Goal: Task Accomplishment & Management: Use online tool/utility

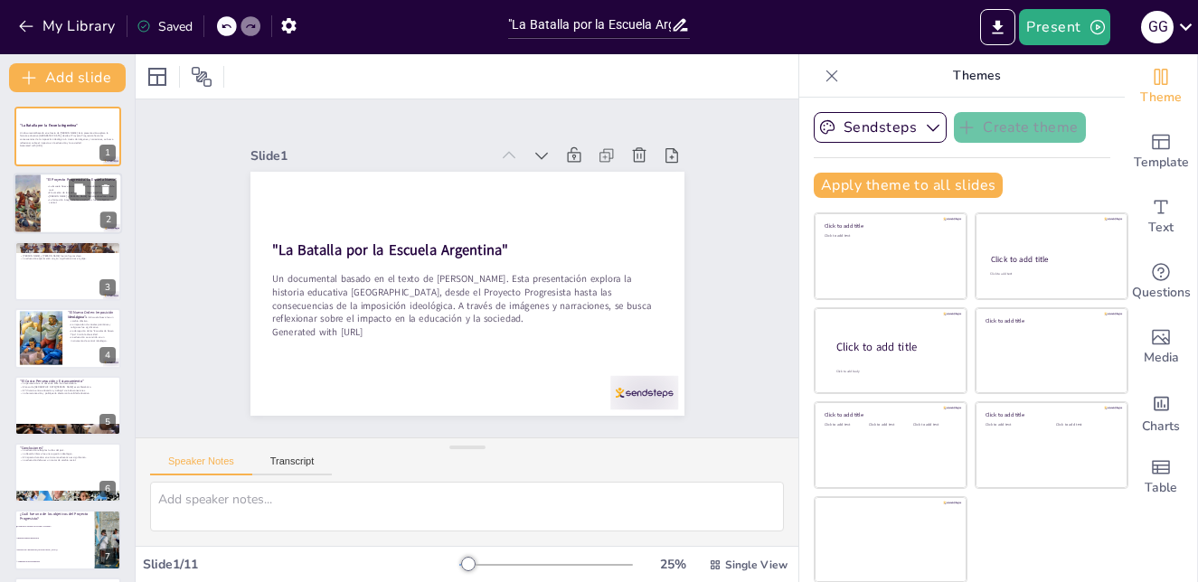
click at [78, 204] on p "La formación integral de los estudiantes fue un objetivo central." at bounding box center [81, 202] width 71 height 6
checkbox input "true"
type textarea "Lo ipsumdol sitam co adipiscin e se doei temp in utlabor etdo ma aliquaenim ad …"
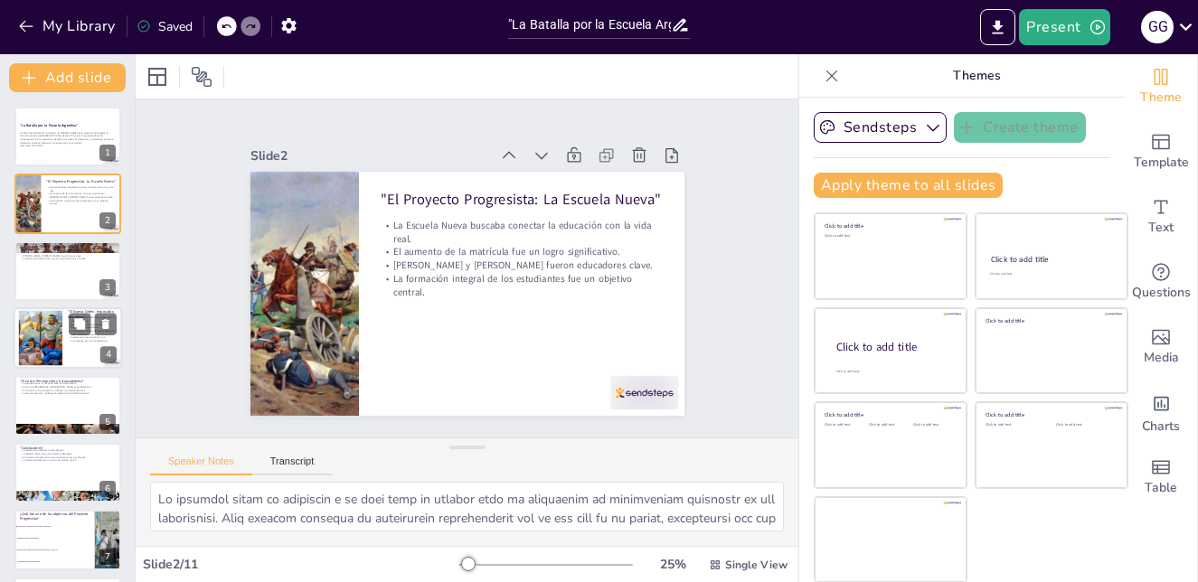
click at [33, 337] on div at bounding box center [40, 338] width 106 height 55
checkbox input "true"
type textarea "La supresión de la Escuela Nueva representa un retroceso en los avances educati…"
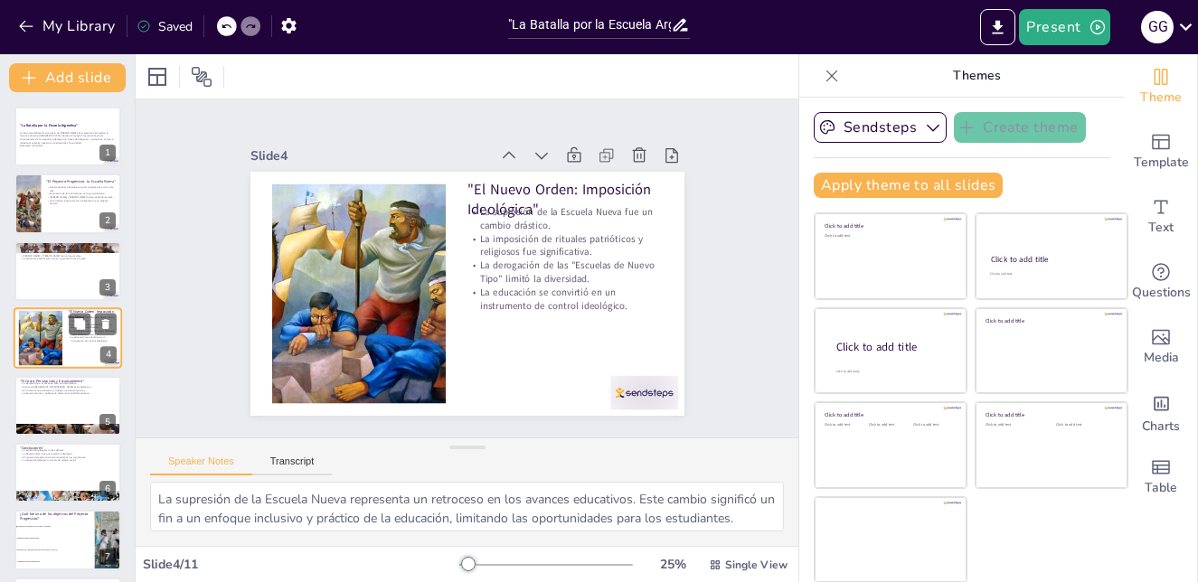
scroll to position [1, 0]
click at [45, 407] on div at bounding box center [68, 404] width 108 height 61
checkbox input "true"
type textarea "La persecución a la docencia libre representa un ataque directo a la libertad d…"
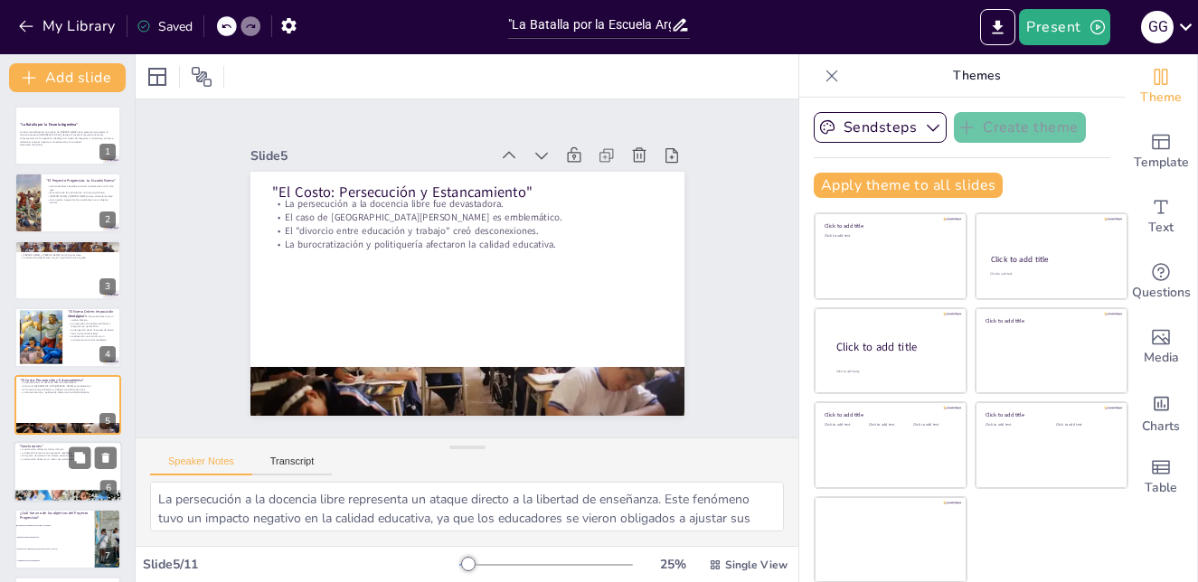
scroll to position [68, 0]
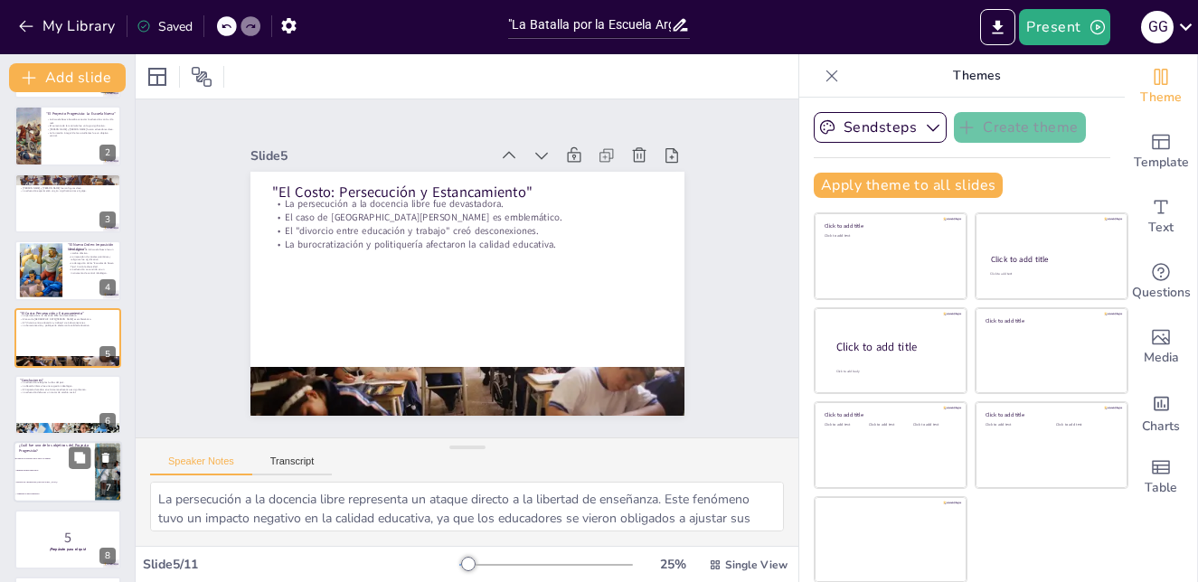
checkbox input "true"
click at [60, 464] on li "Conectar la escuela con la vida y el trabajo" at bounding box center [54, 460] width 81 height 12
checkbox input "true"
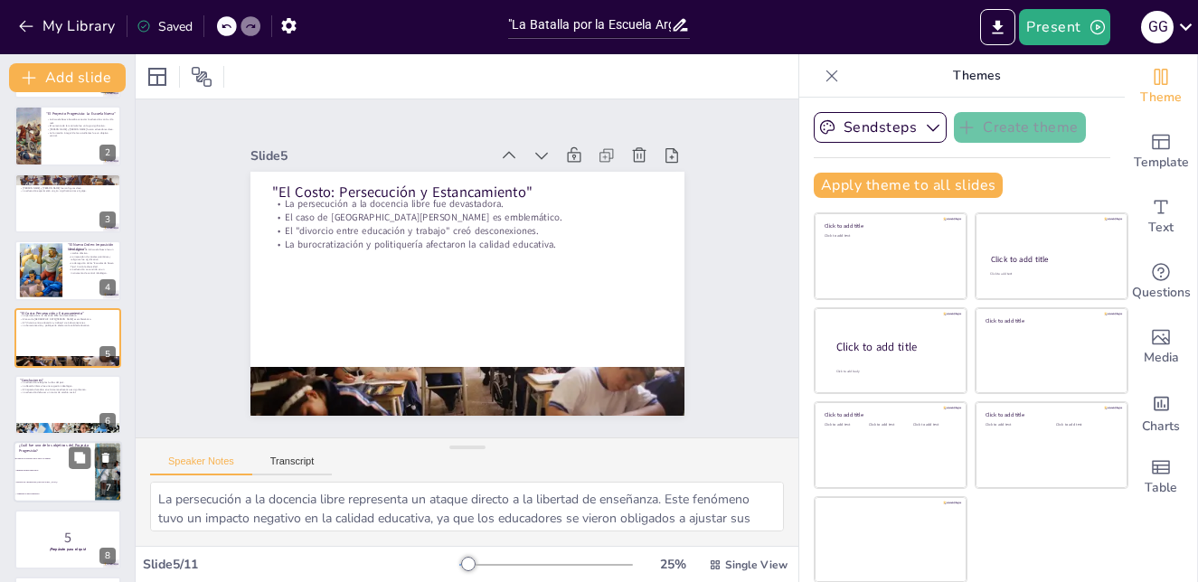
type textarea "La respuesta correcta es conectar la escuela con la vida y el trabajo, como se …"
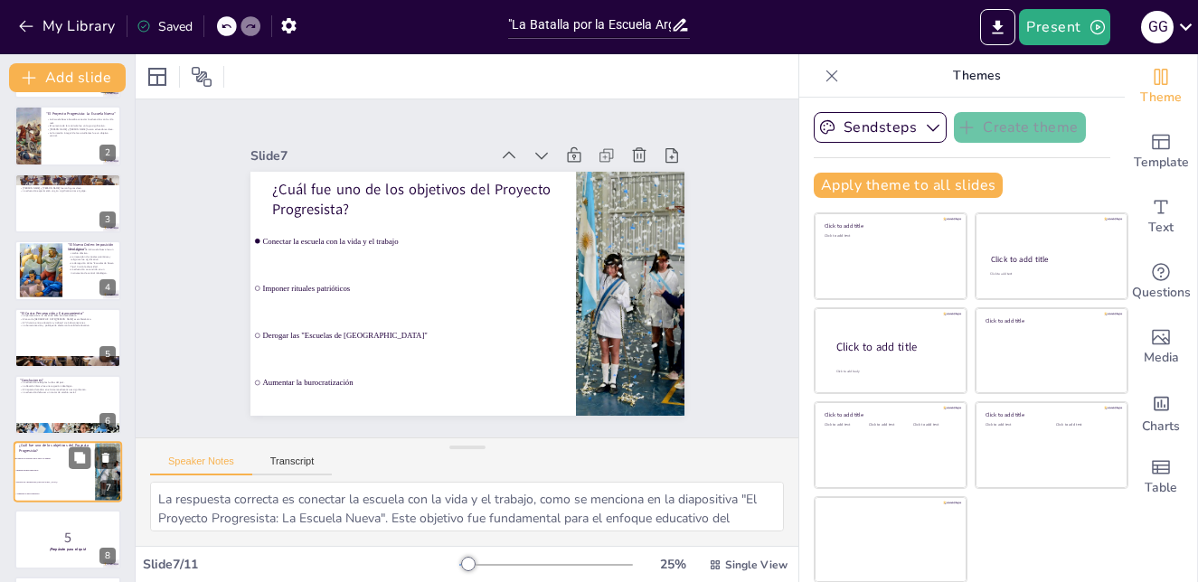
scroll to position [202, 0]
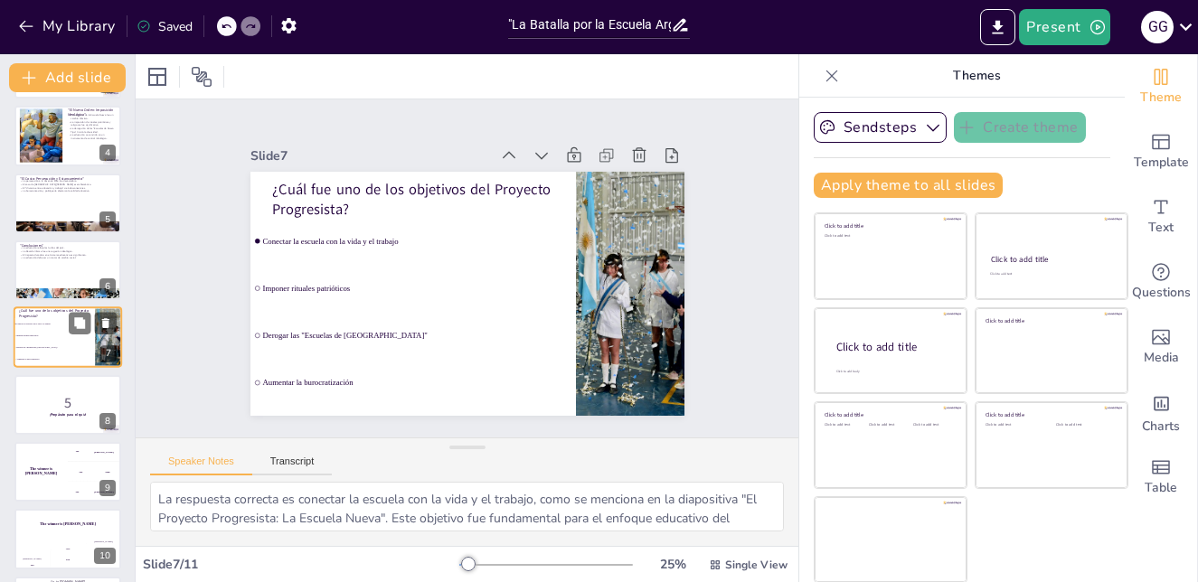
checkbox input "true"
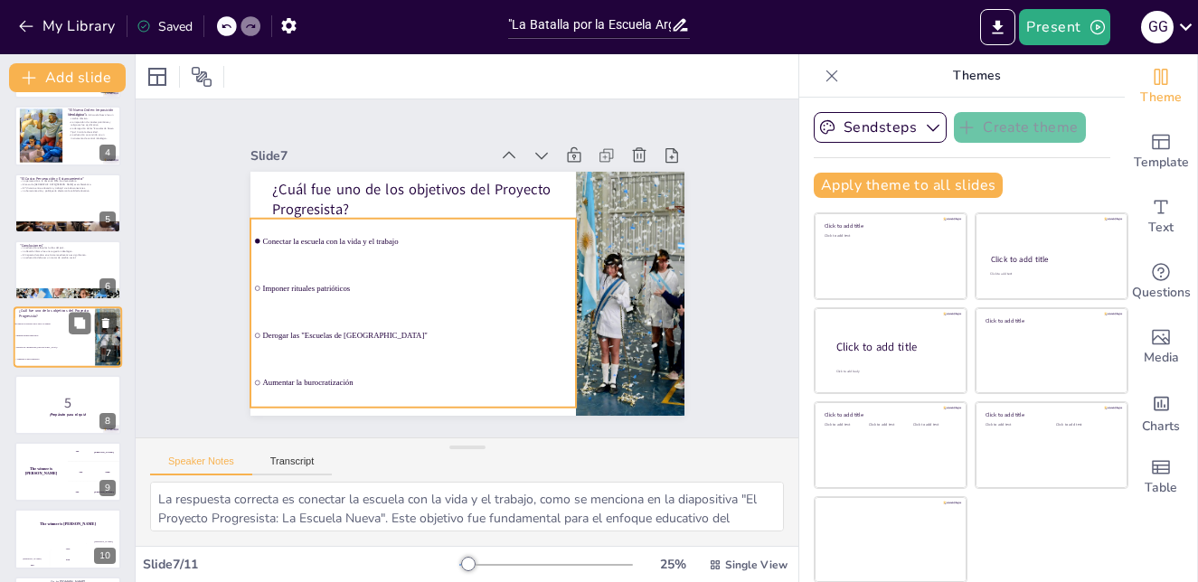
checkbox input "true"
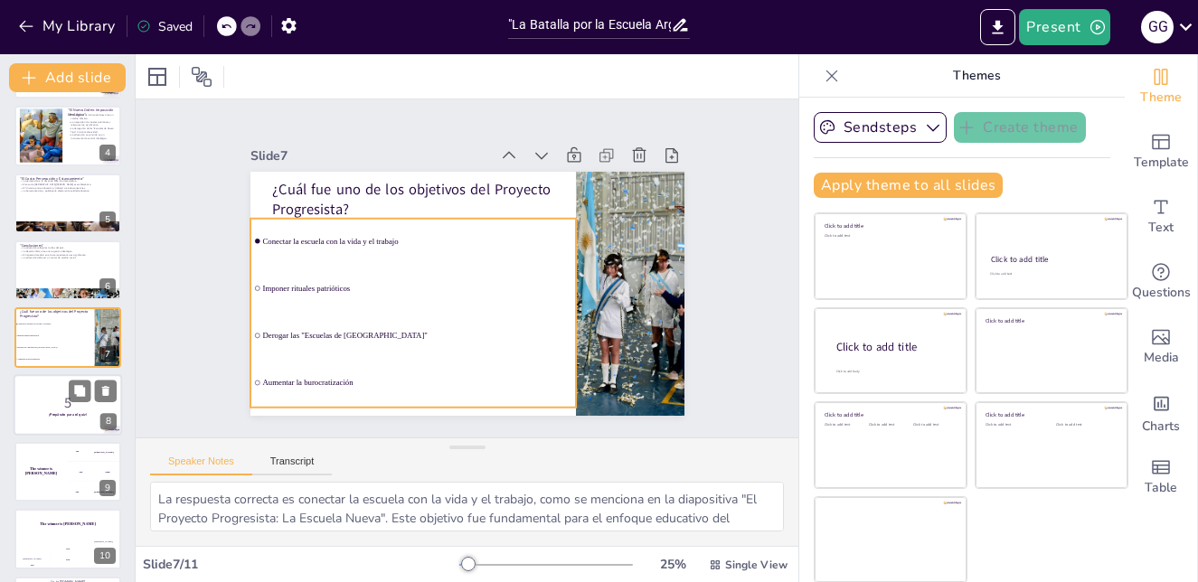
checkbox input "true"
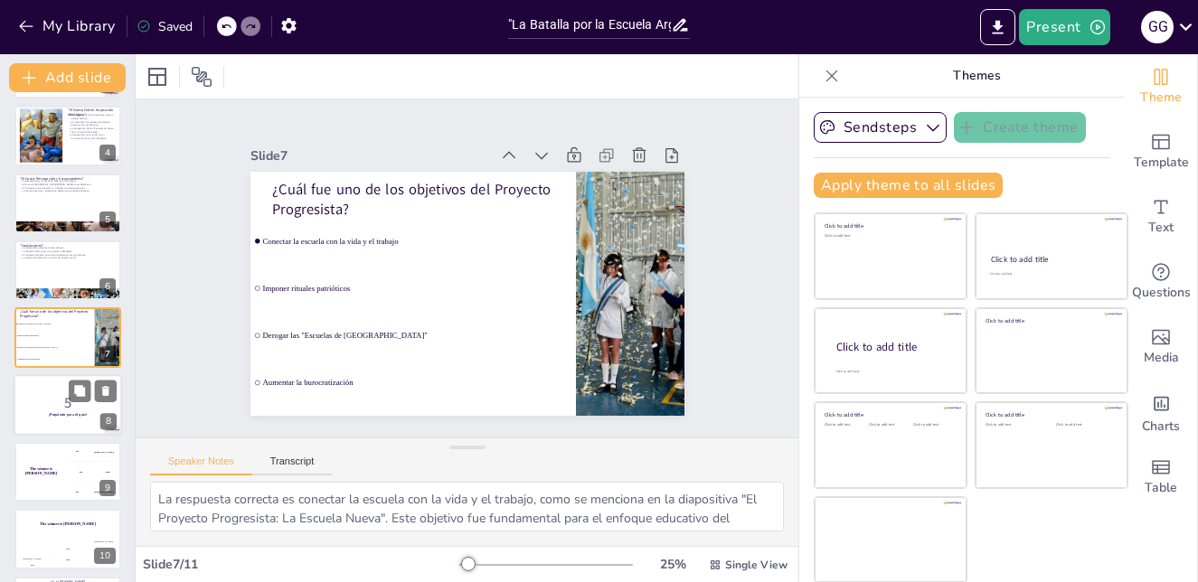
checkbox input "true"
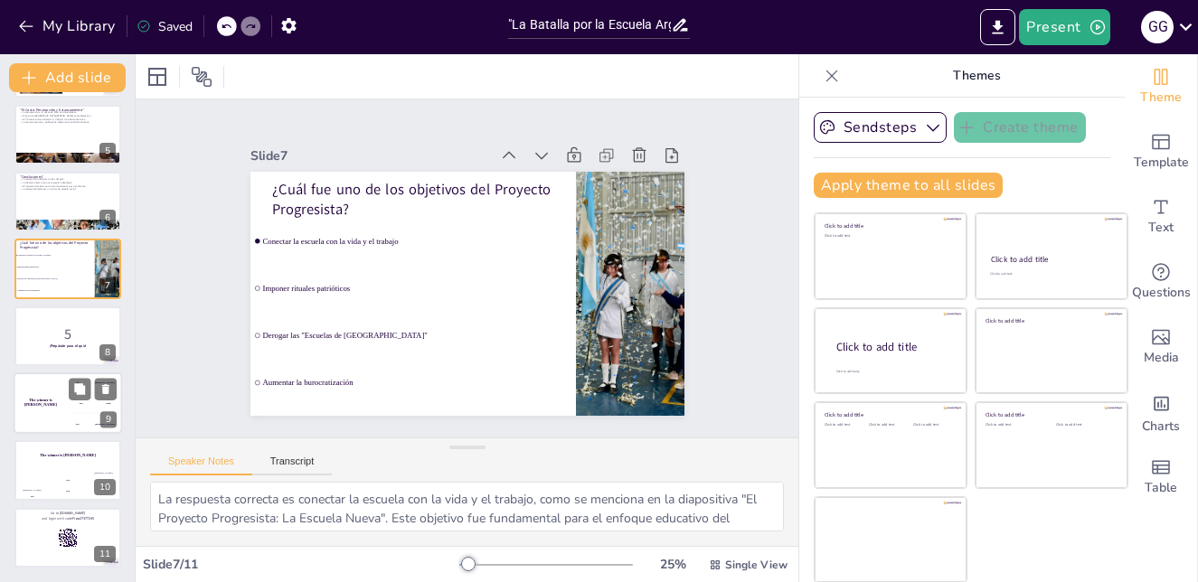
checkbox input "true"
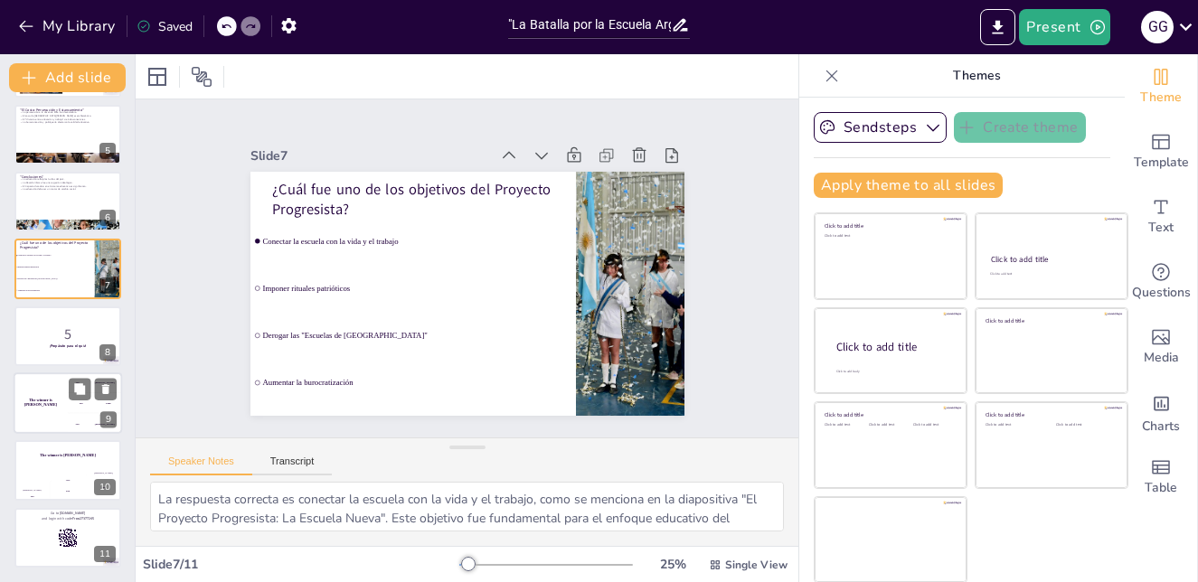
checkbox input "true"
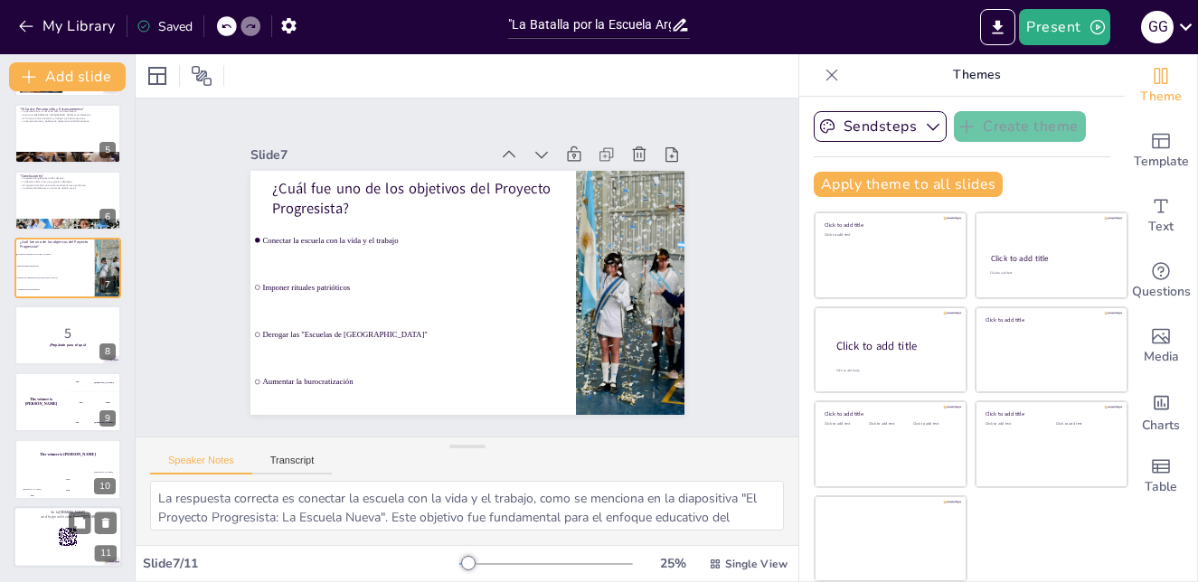
checkbox input "true"
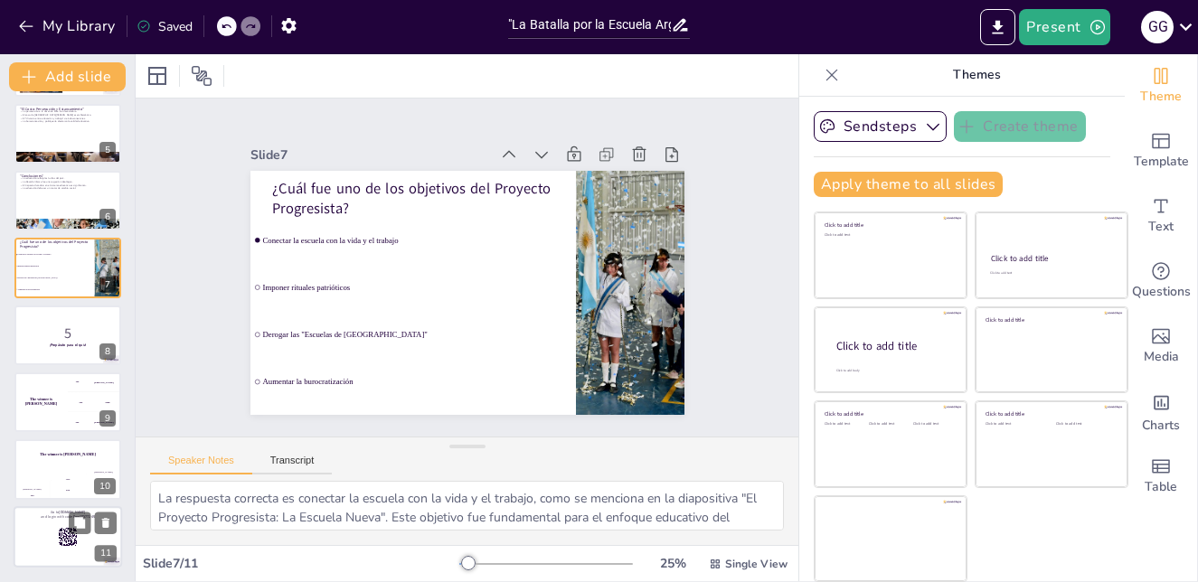
checkbox input "true"
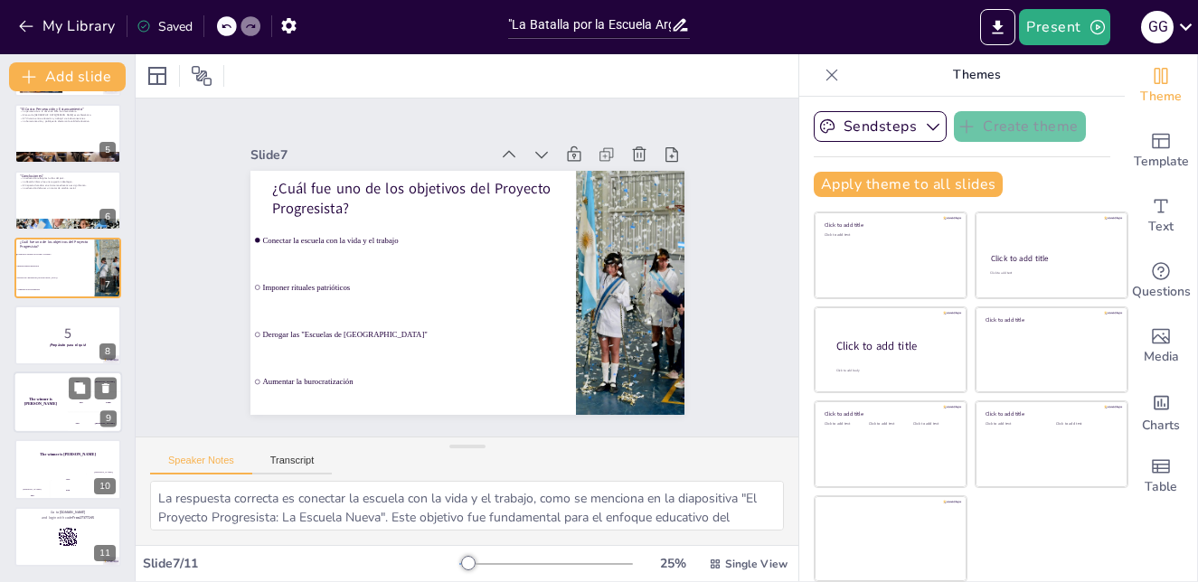
checkbox input "true"
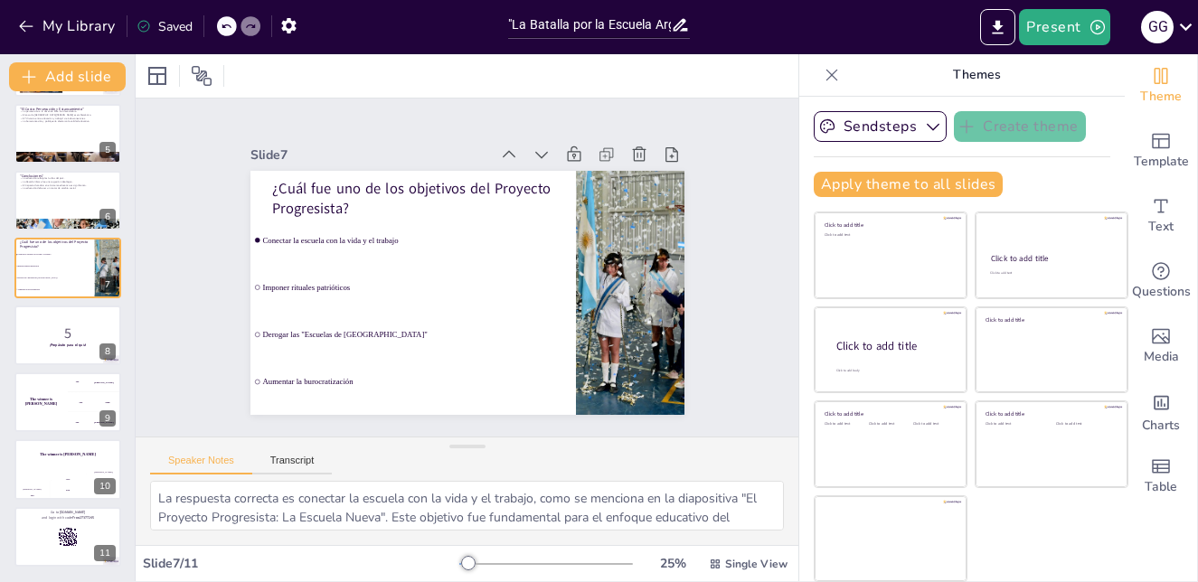
checkbox input "true"
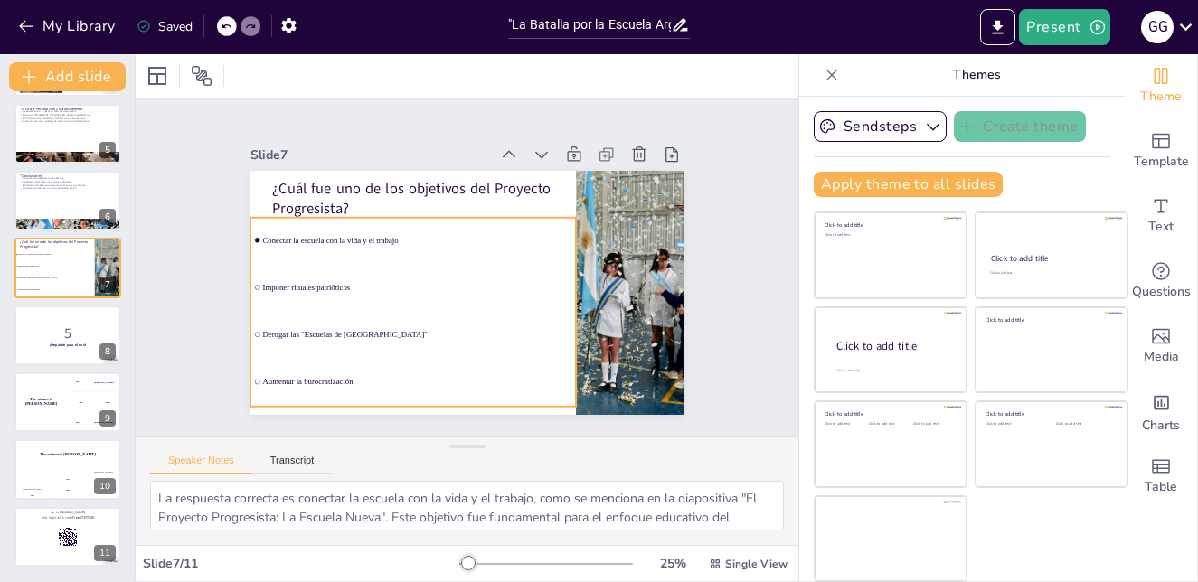
checkbox input "true"
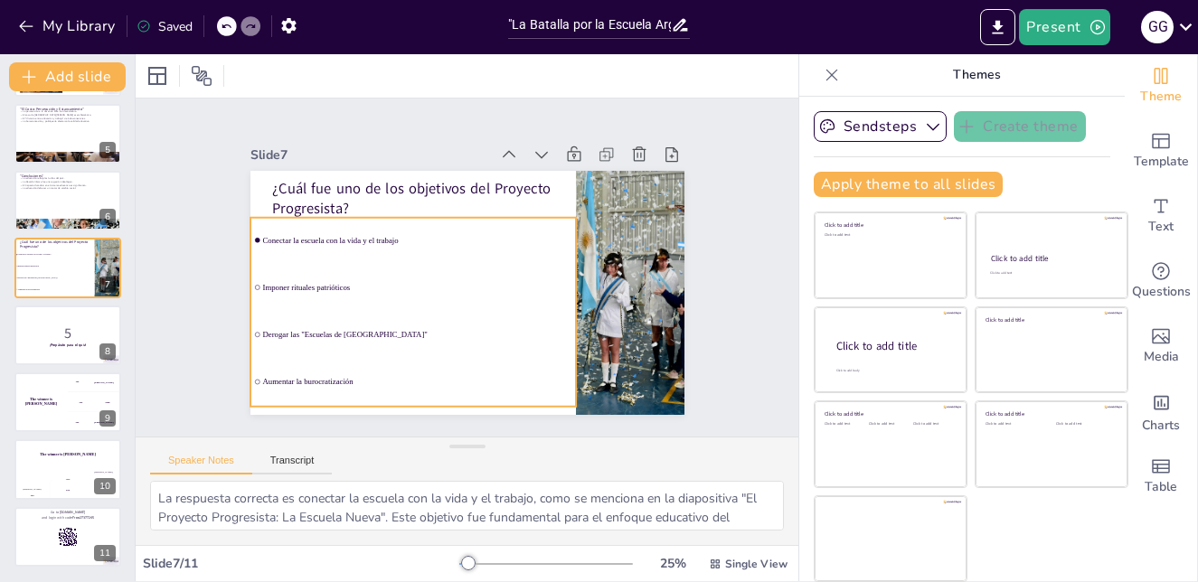
checkbox input "true"
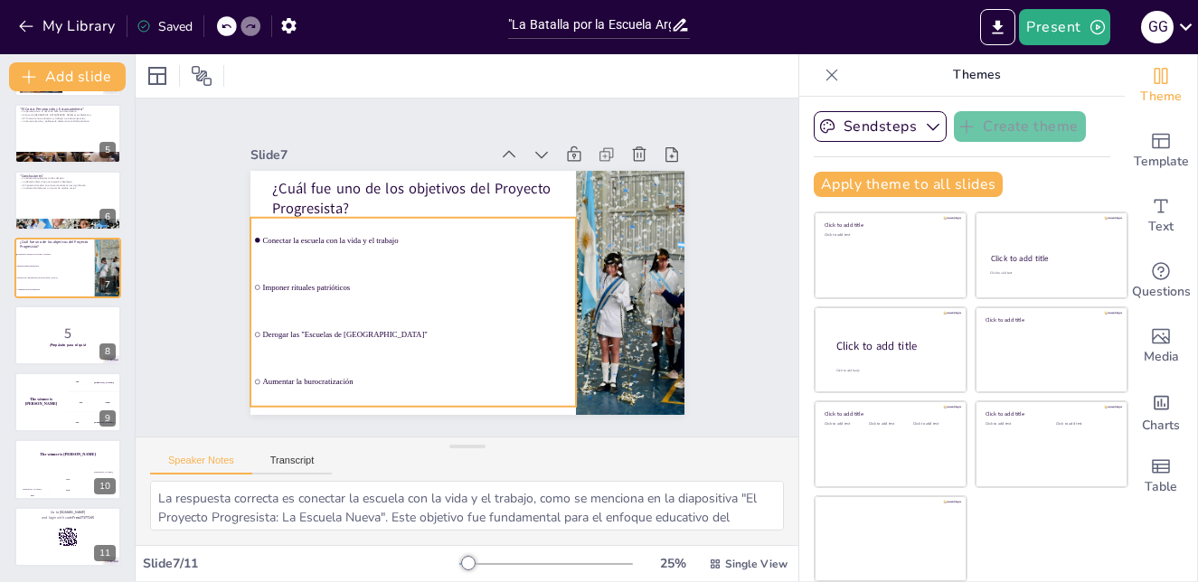
checkbox input "true"
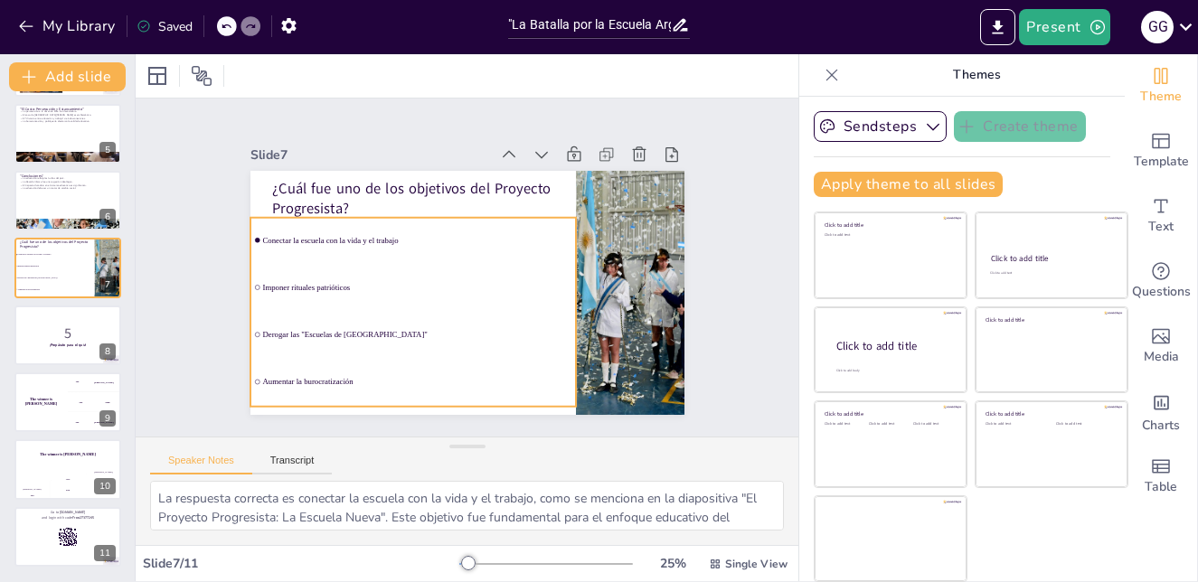
checkbox input "true"
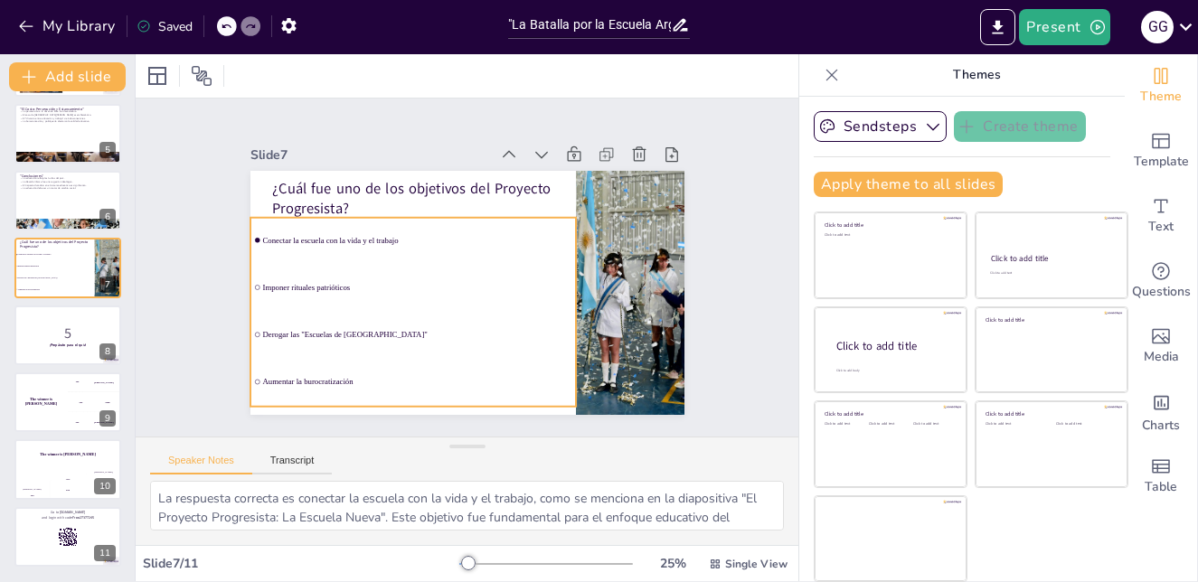
checkbox input "true"
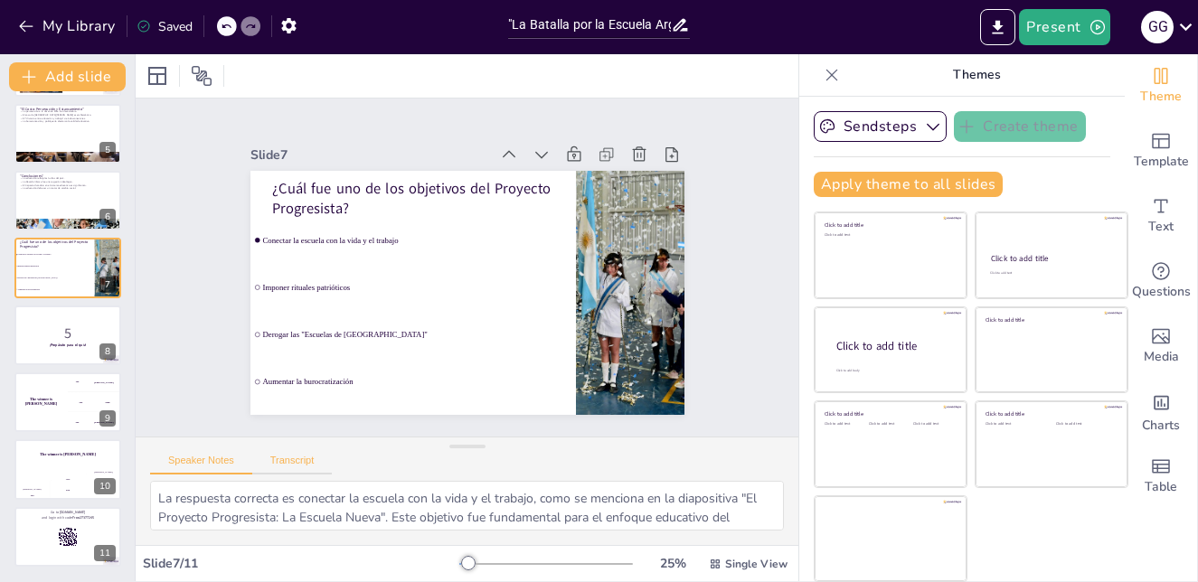
checkbox input "true"
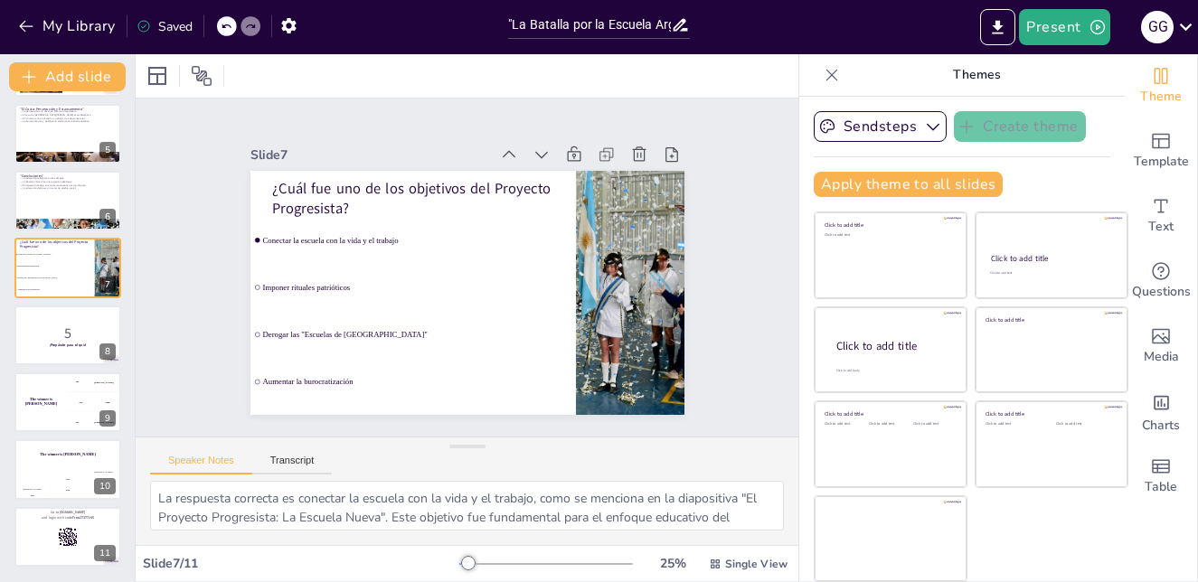
checkbox input "true"
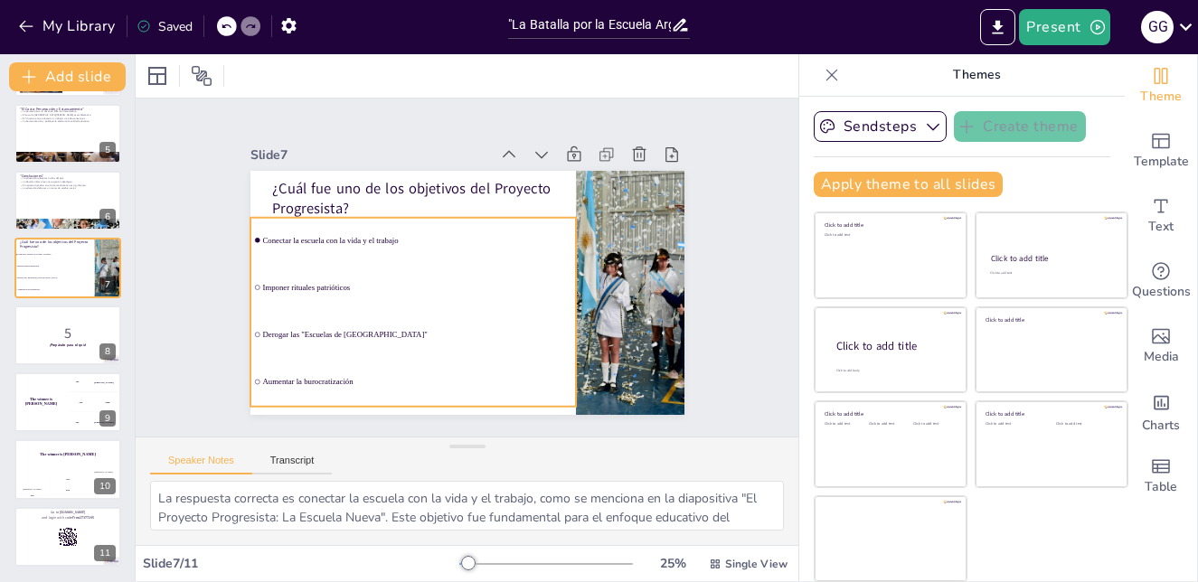
checkbox input "true"
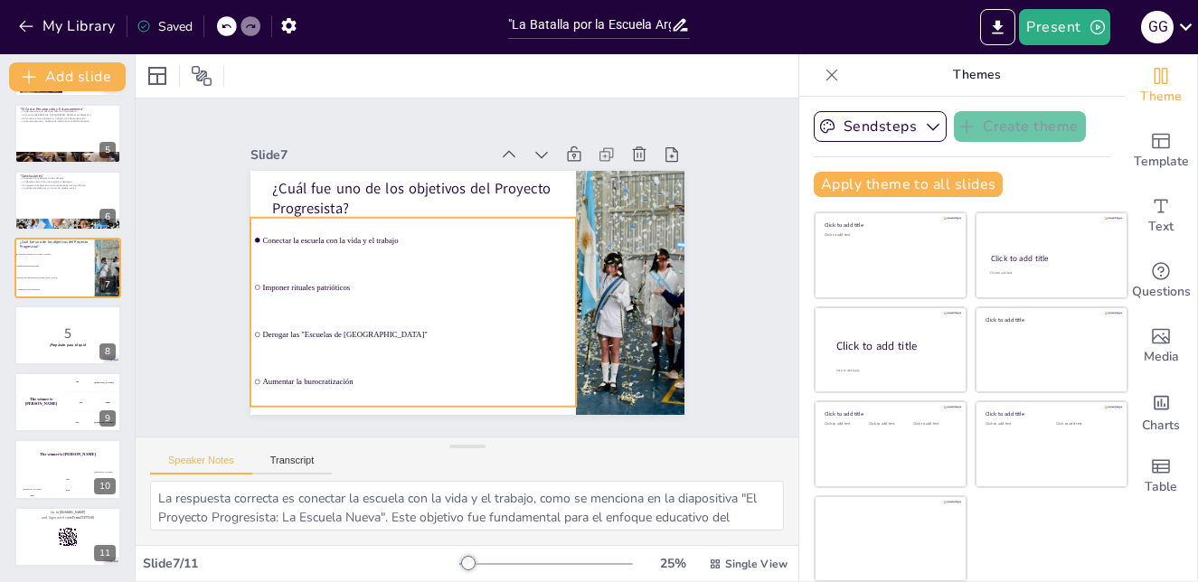
checkbox input "true"
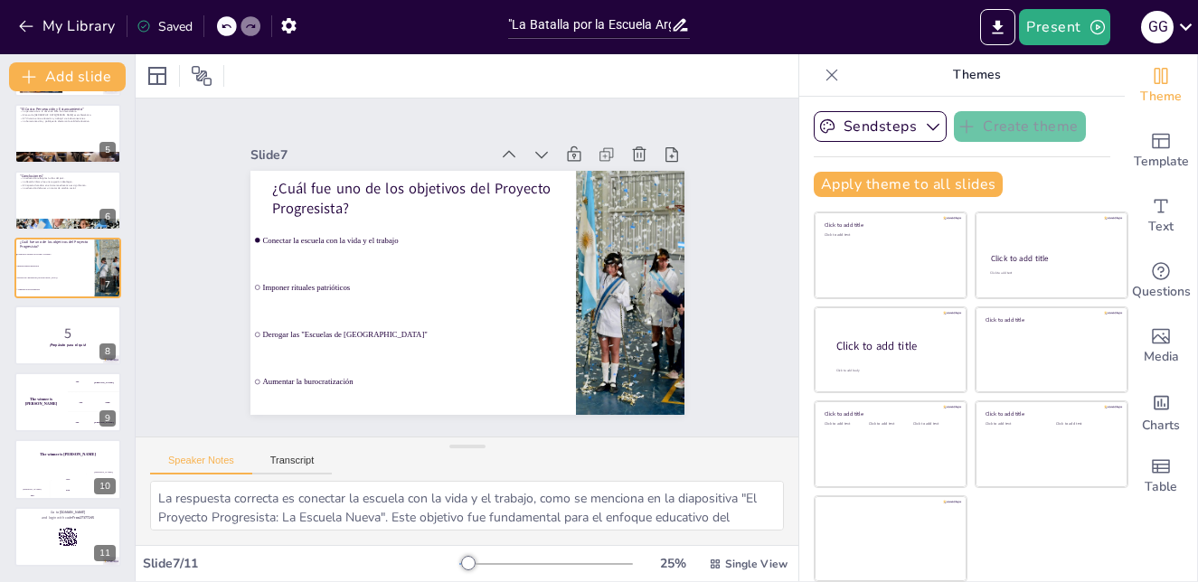
checkbox input "true"
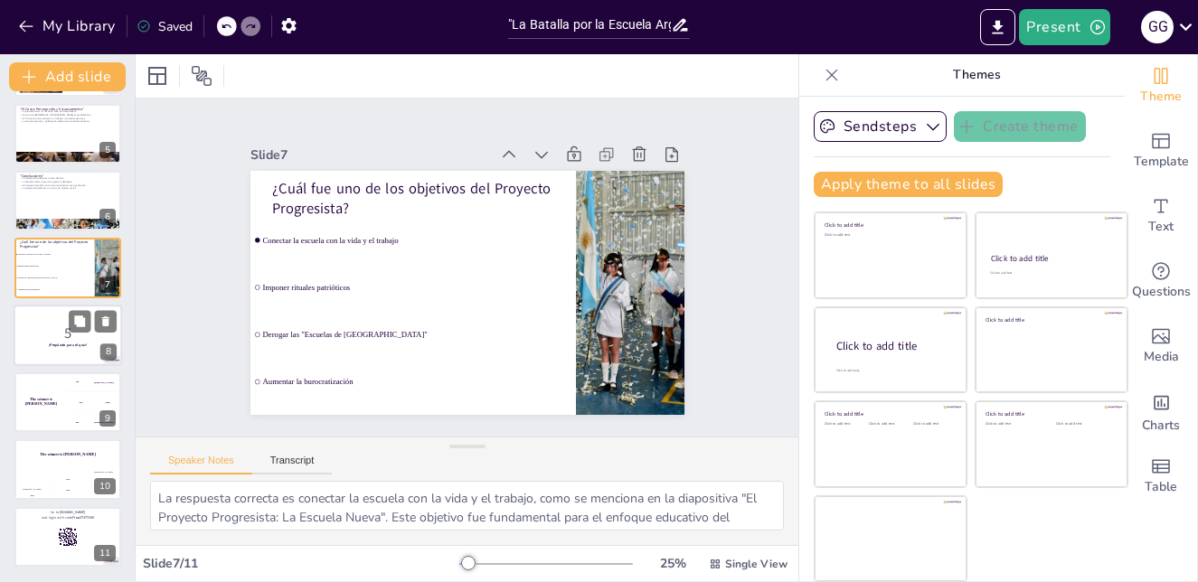
checkbox input "true"
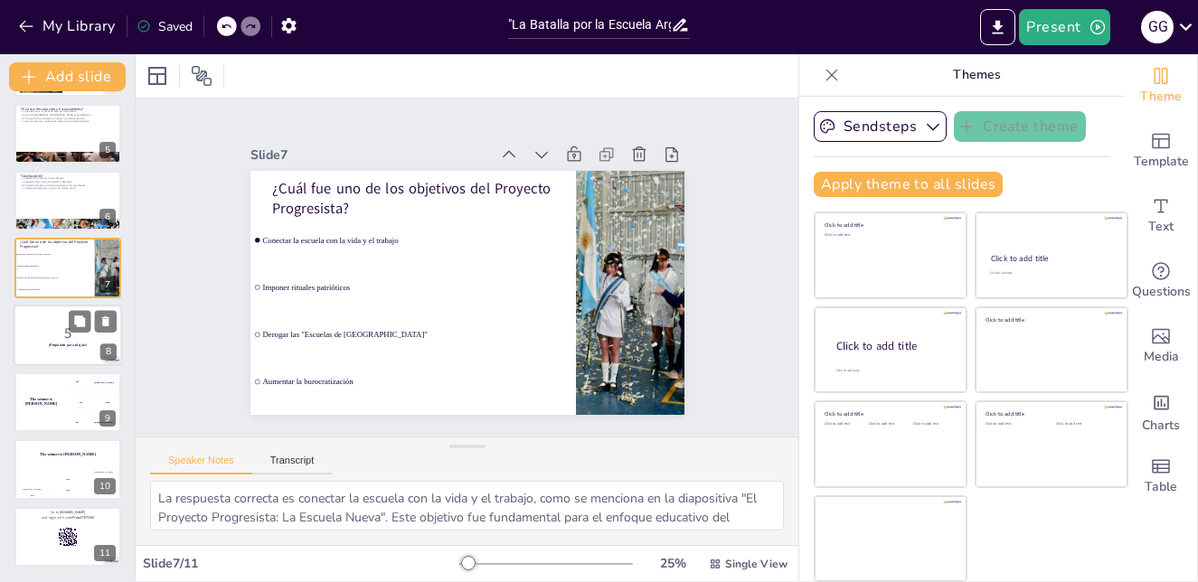
click at [42, 341] on p "5" at bounding box center [68, 333] width 98 height 20
checkbox input "true"
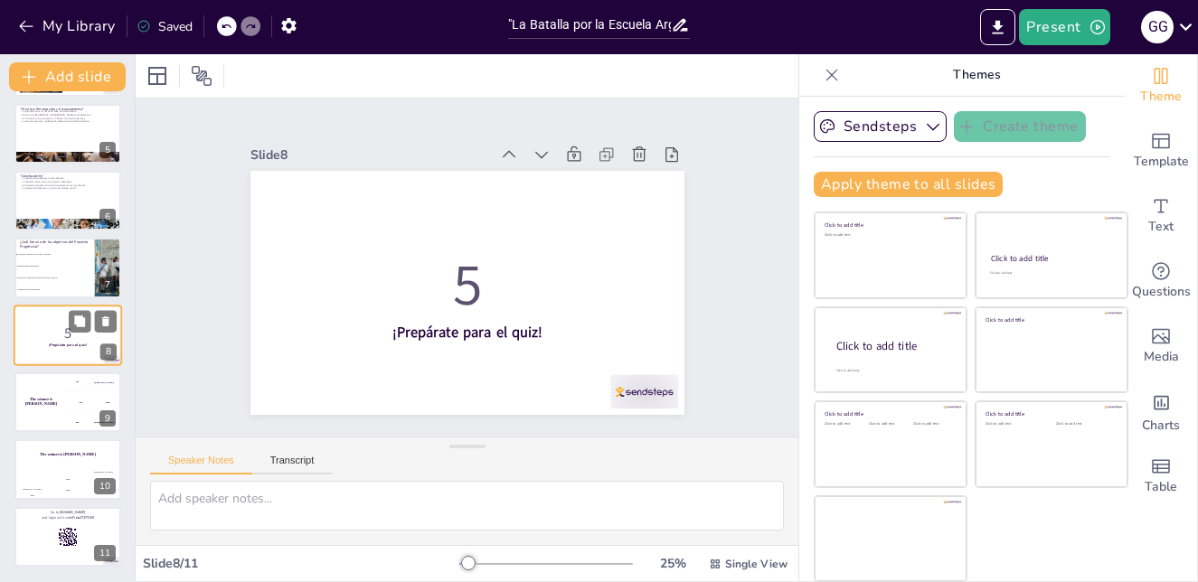
scroll to position [269, 0]
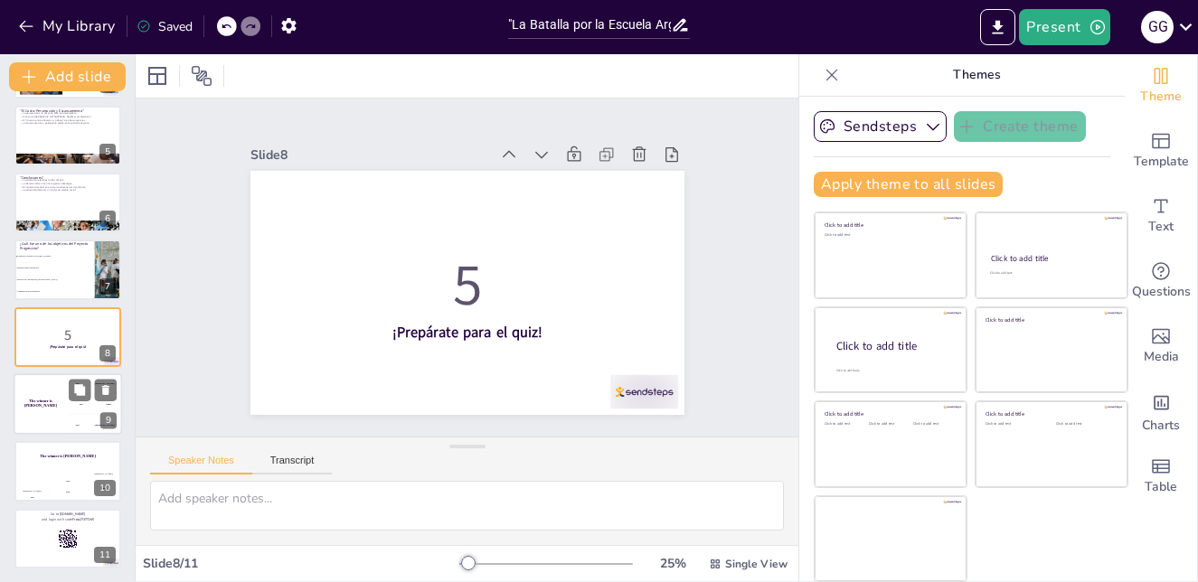
click at [58, 399] on div "The winner is [PERSON_NAME]" at bounding box center [41, 403] width 54 height 61
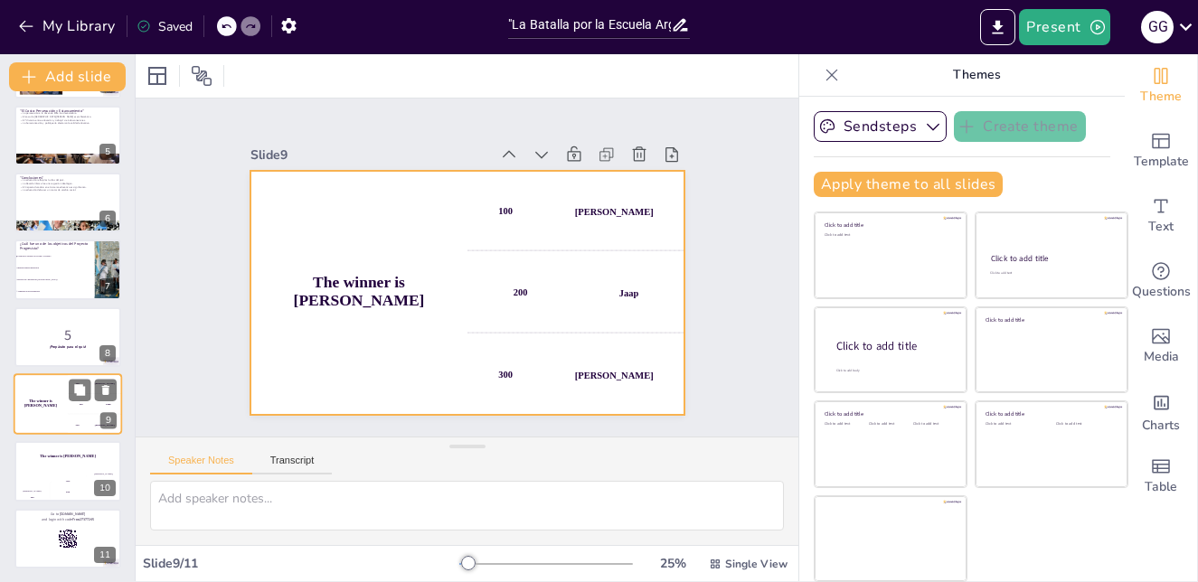
scroll to position [271, 0]
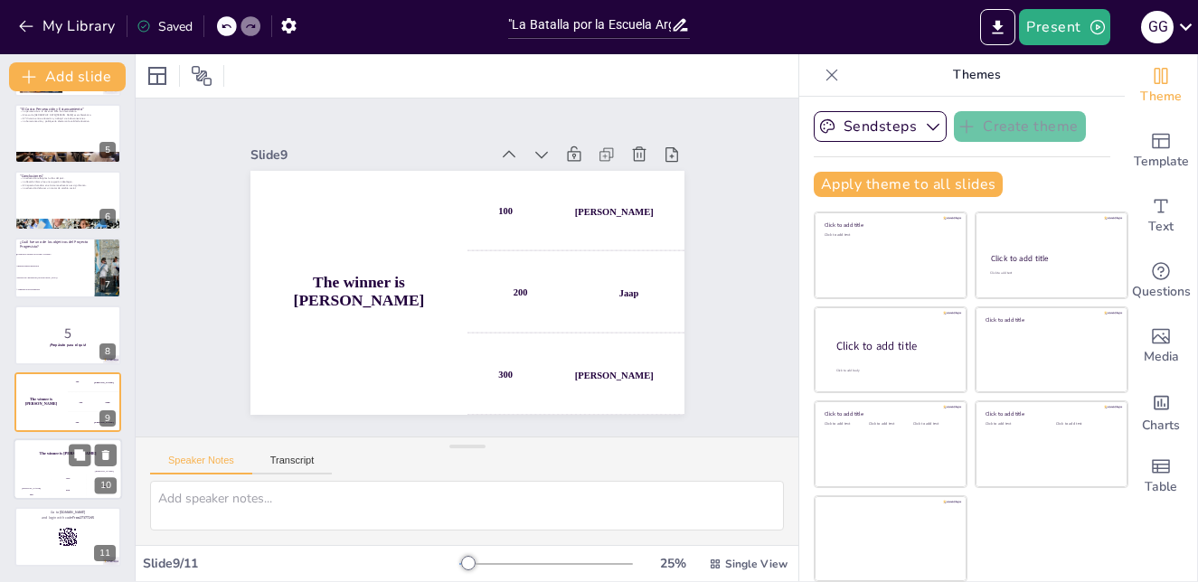
click at [46, 458] on div "The winner is [PERSON_NAME]" at bounding box center [68, 454] width 108 height 31
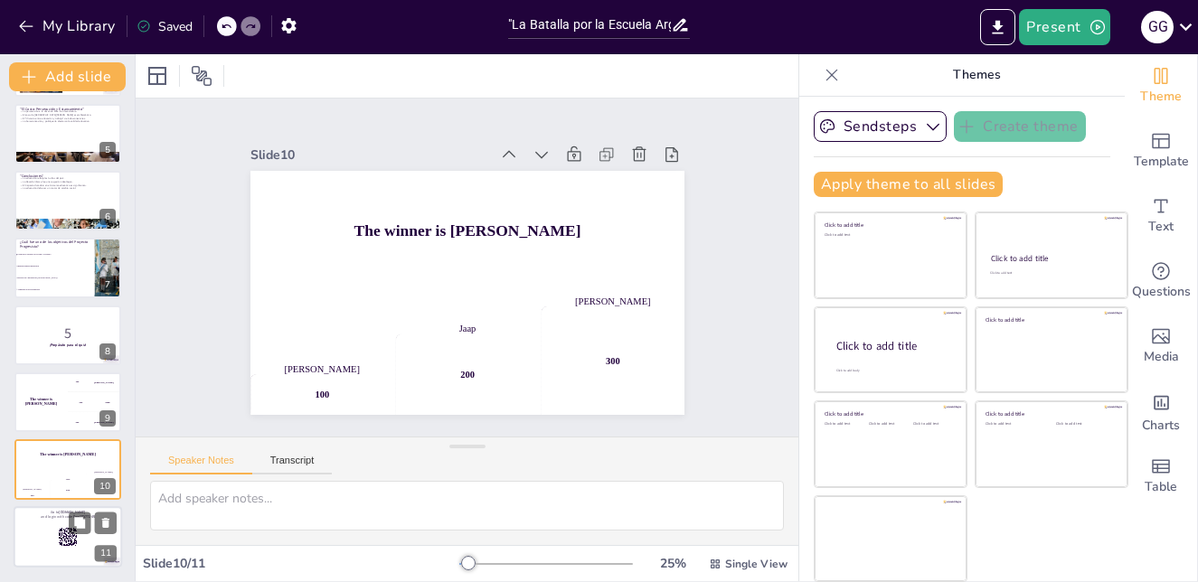
click at [58, 552] on div at bounding box center [68, 536] width 108 height 61
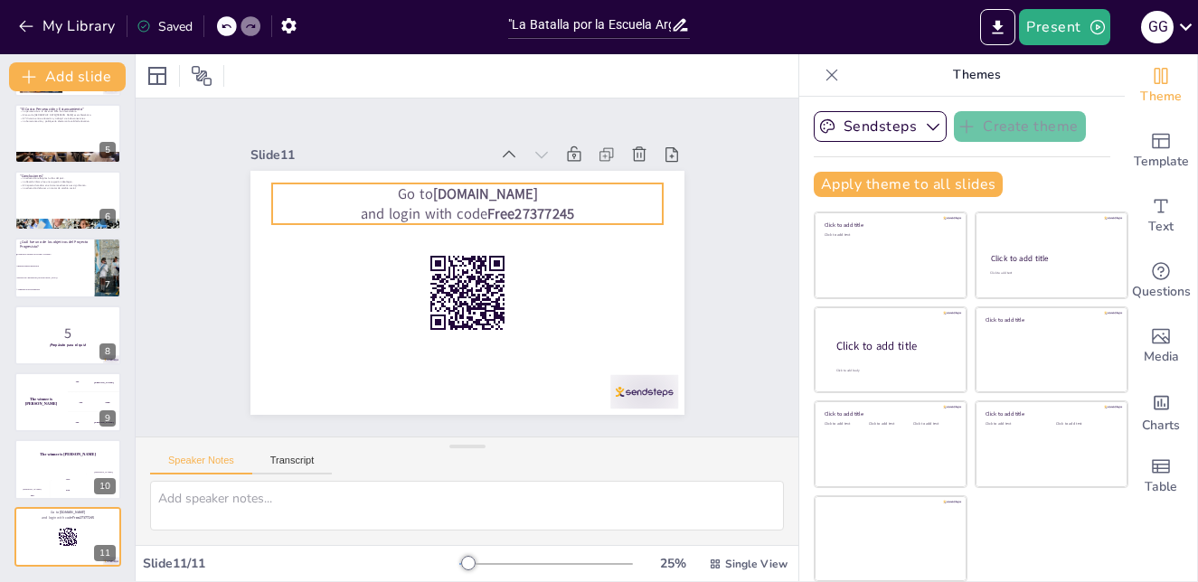
click at [493, 196] on strong "[DOMAIN_NAME]" at bounding box center [484, 193] width 105 height 20
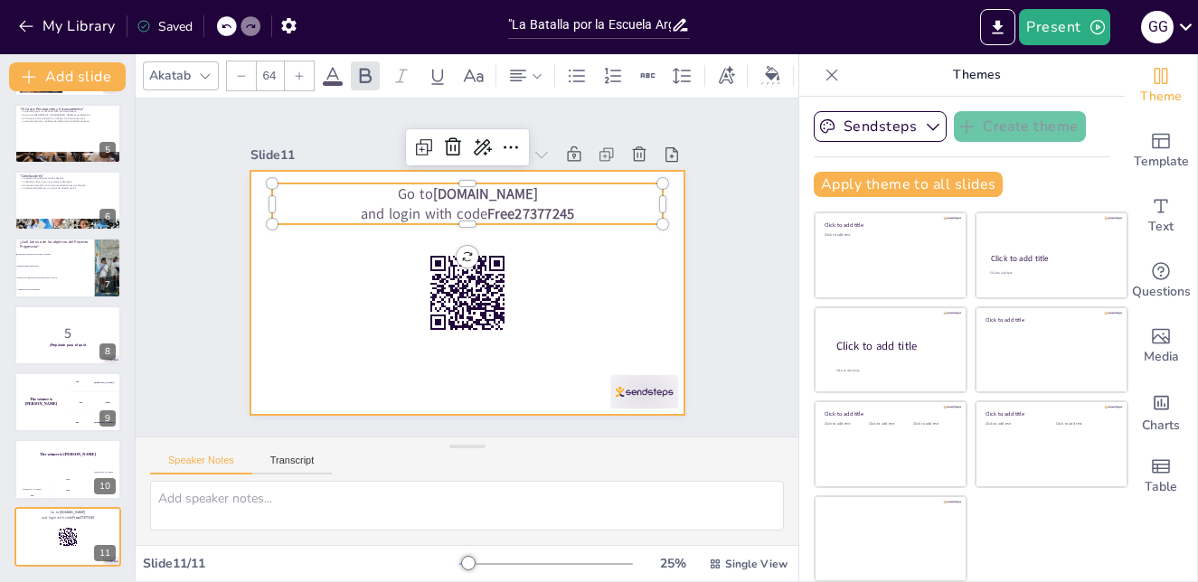
click at [563, 308] on div at bounding box center [467, 293] width 434 height 244
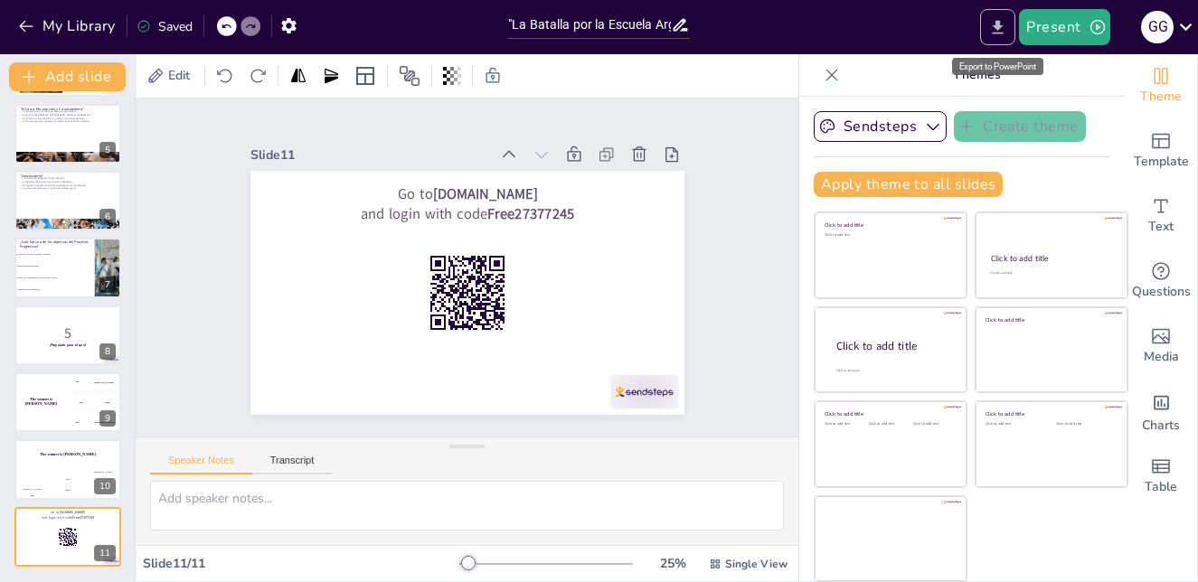
click at [998, 30] on icon "Export to PowerPoint" at bounding box center [997, 27] width 19 height 19
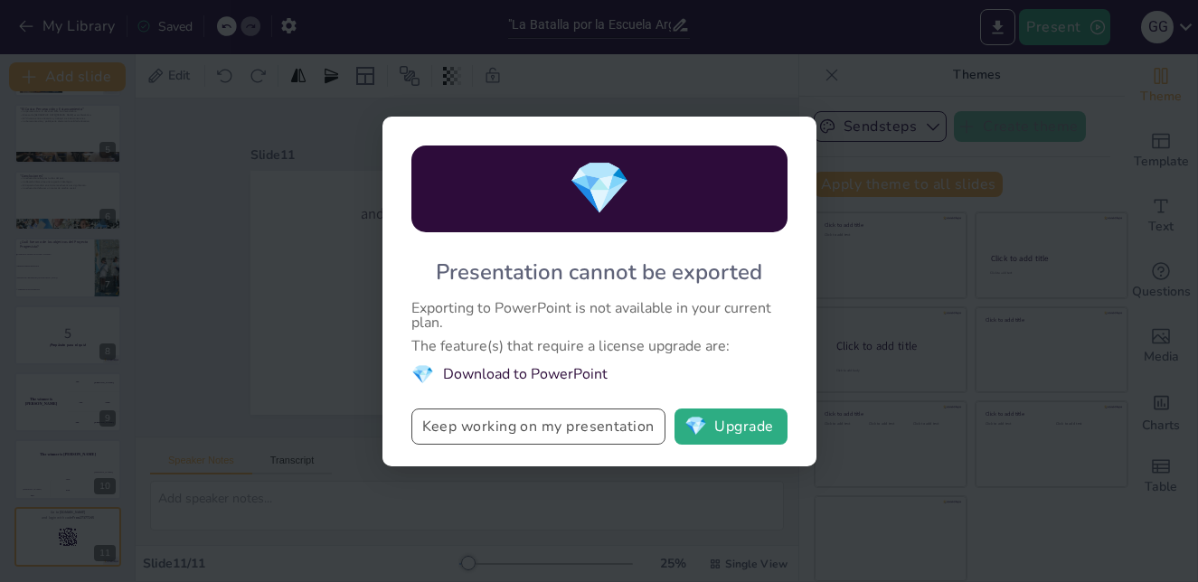
click at [538, 423] on button "Keep working on my presentation" at bounding box center [538, 427] width 254 height 36
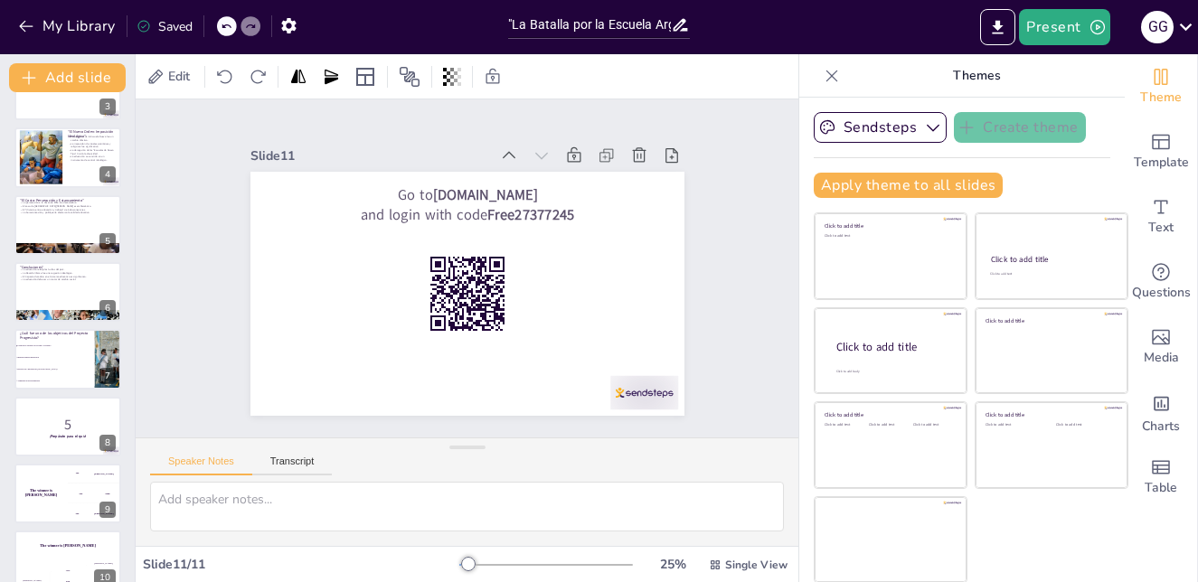
scroll to position [0, 0]
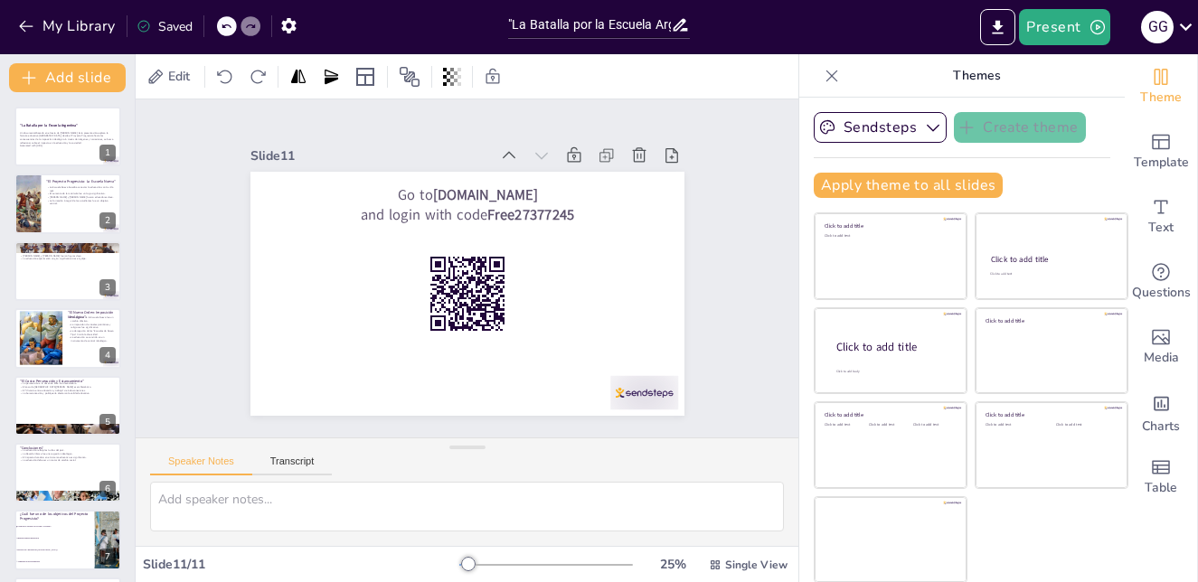
checkbox input "true"
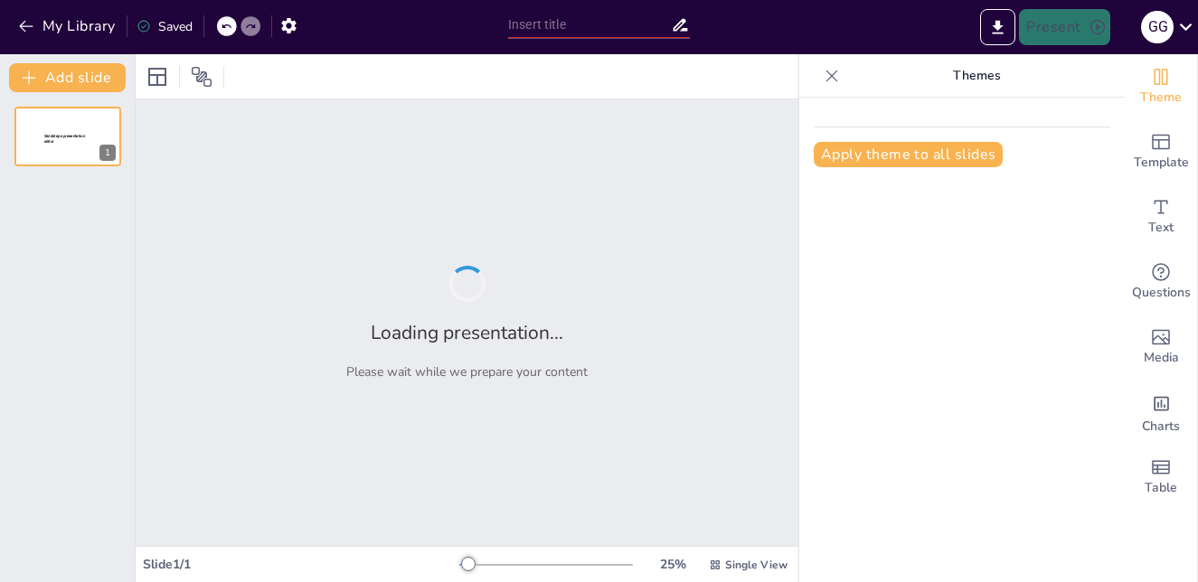
type input ""La Batalla por la Escuela Argentina""
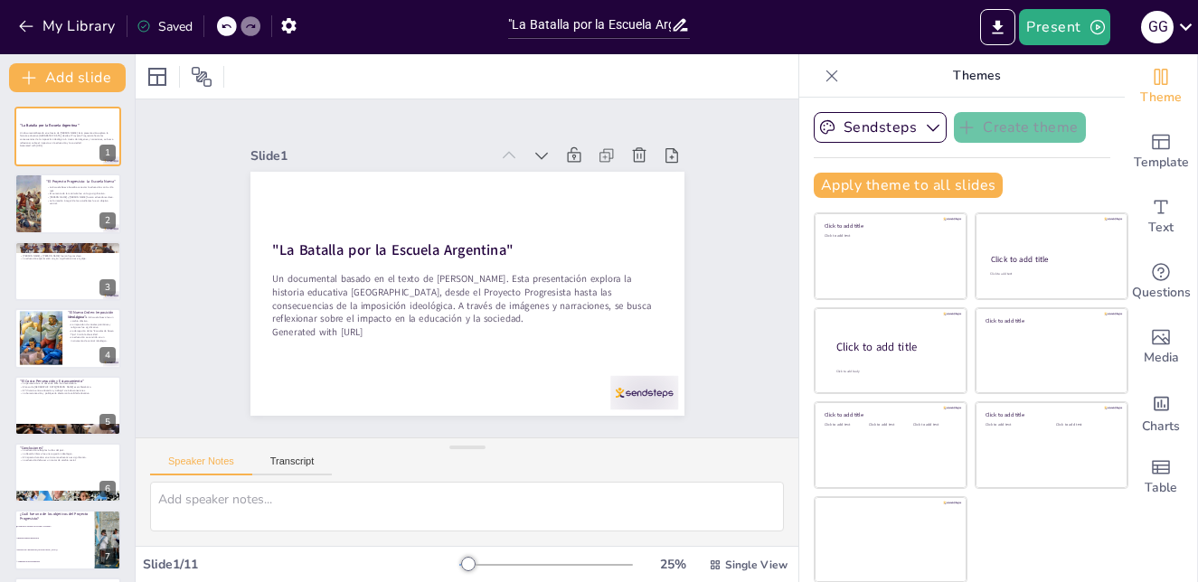
checkbox input "true"
